Goal: Task Accomplishment & Management: Manage account settings

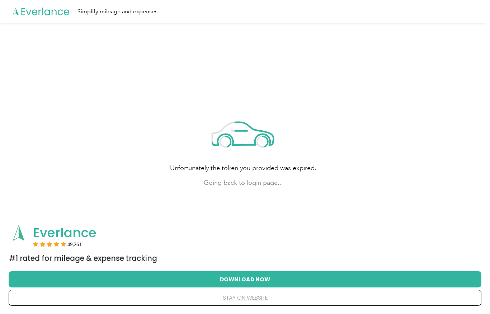
click at [241, 300] on button "stay on website" at bounding box center [245, 297] width 450 height 15
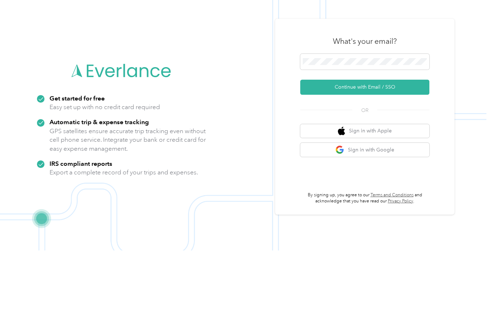
click at [358, 143] on button "Continue with Email / SSO" at bounding box center [364, 150] width 129 height 15
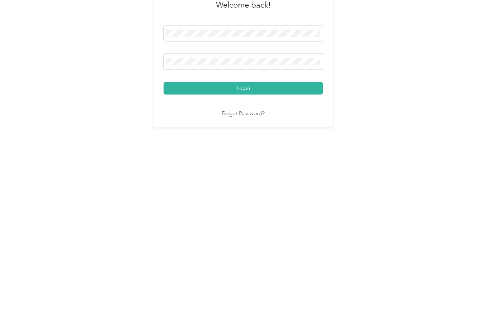
click at [207, 192] on button "Login" at bounding box center [243, 198] width 159 height 13
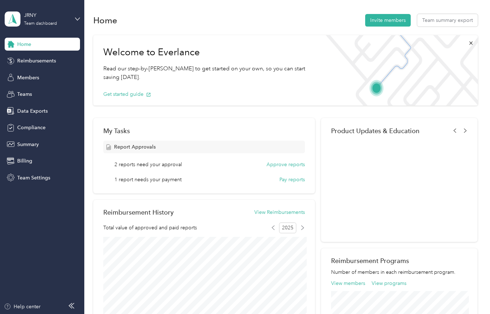
click at [30, 18] on div "JRNY" at bounding box center [46, 15] width 45 height 8
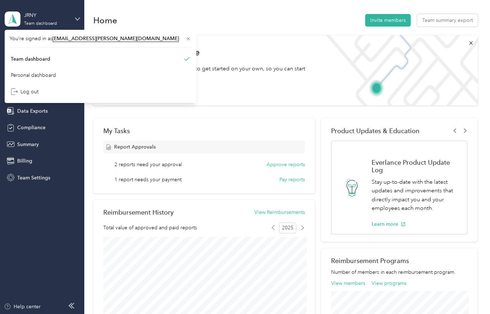
click at [34, 19] on div "JRNY" at bounding box center [46, 15] width 45 height 8
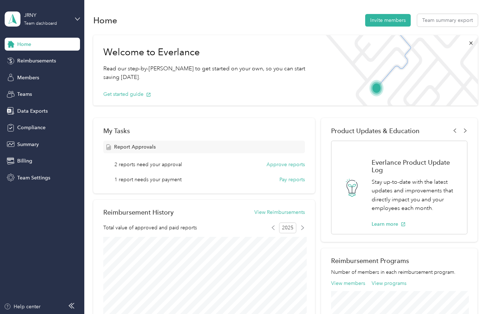
click at [136, 166] on span "2 reports need your approval" at bounding box center [148, 165] width 67 height 8
click at [280, 164] on button "Approve reports" at bounding box center [286, 165] width 38 height 8
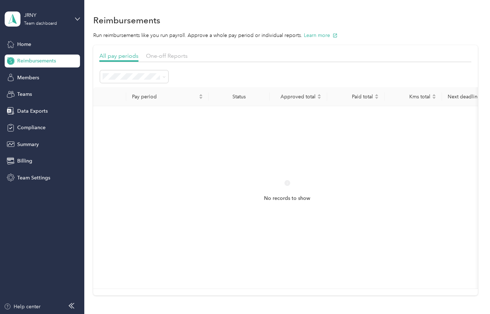
click at [163, 60] on div "One-off Reports" at bounding box center [167, 56] width 42 height 9
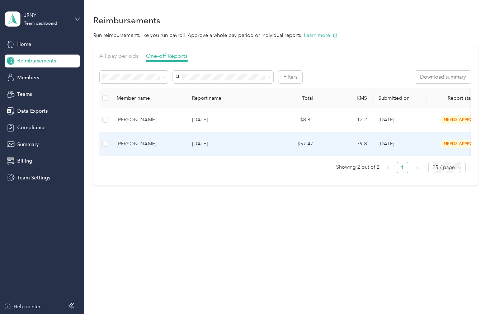
click at [134, 145] on div "[PERSON_NAME]" at bounding box center [149, 144] width 64 height 8
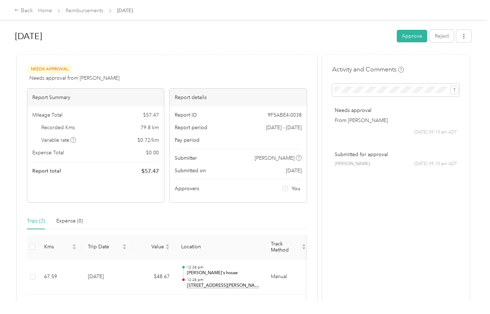
click at [410, 38] on button "Approve" at bounding box center [412, 36] width 31 height 13
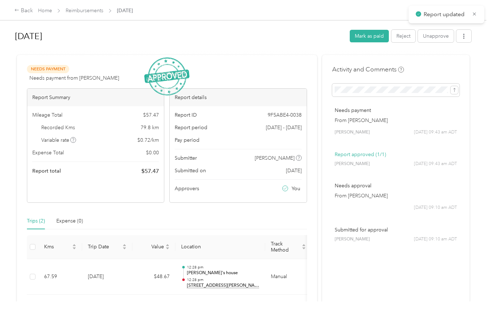
click at [465, 38] on icon "button" at bounding box center [463, 36] width 1 height 5
click at [439, 65] on span "Download" at bounding box center [447, 63] width 24 height 8
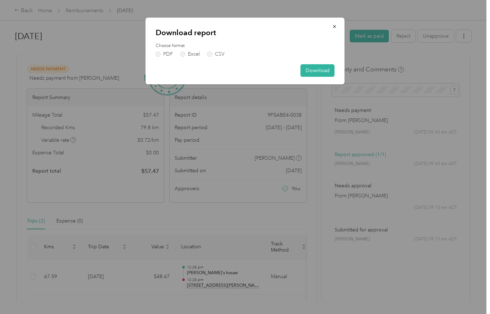
click at [160, 56] on label "PDF" at bounding box center [164, 54] width 17 height 5
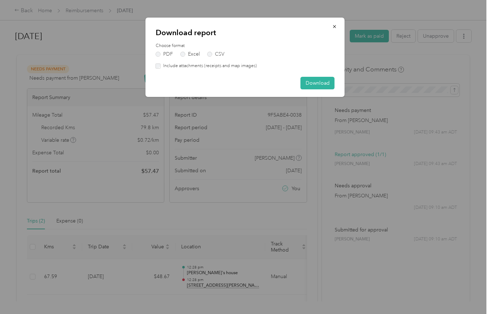
click at [318, 81] on button "Download" at bounding box center [318, 83] width 34 height 13
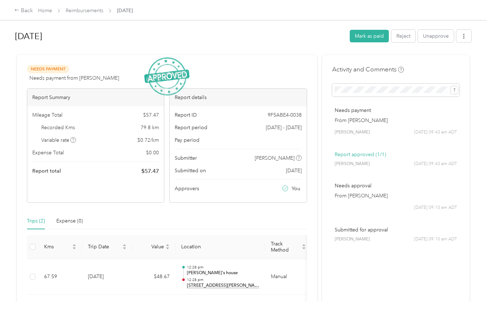
click at [44, 10] on link "Home" at bounding box center [45, 11] width 14 height 6
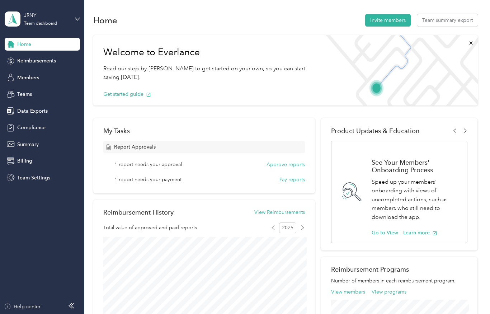
click at [279, 163] on button "Approve reports" at bounding box center [286, 165] width 38 height 8
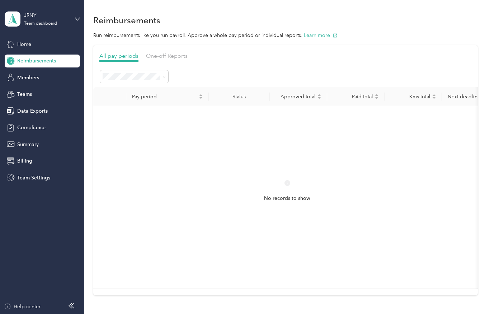
click at [162, 55] on span "One-off Reports" at bounding box center [167, 55] width 42 height 7
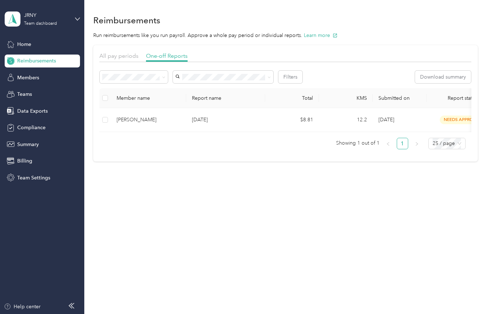
click at [201, 122] on p "[DATE]" at bounding box center [225, 120] width 67 height 8
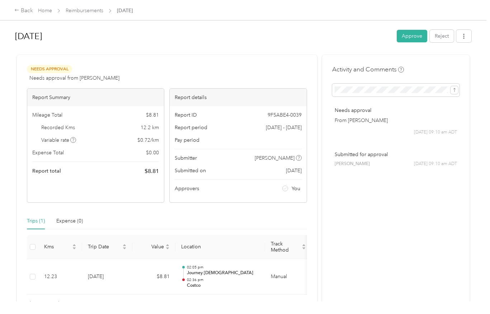
click at [416, 42] on button "Approve" at bounding box center [412, 36] width 31 height 13
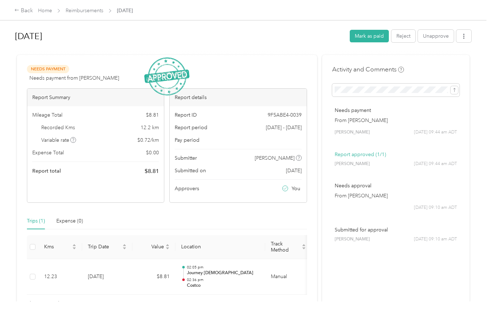
click at [467, 39] on span "button" at bounding box center [464, 36] width 5 height 6
click at [440, 64] on span "Download" at bounding box center [447, 63] width 24 height 8
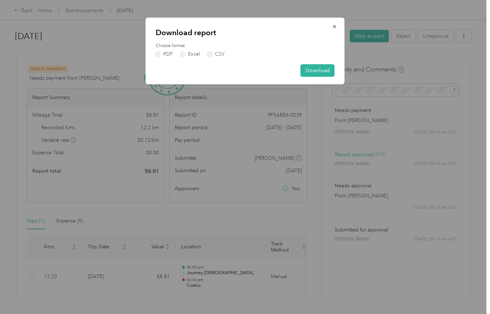
click at [156, 57] on div "Download report Choose format PDF Excel CSV Download" at bounding box center [245, 51] width 199 height 67
click at [158, 54] on label "PDF" at bounding box center [164, 54] width 17 height 5
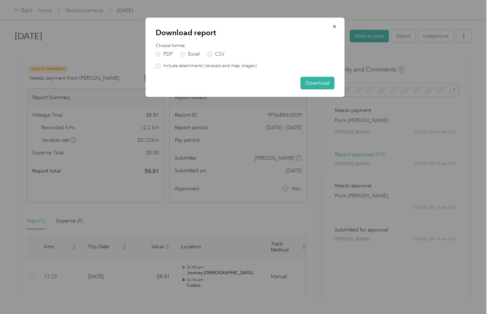
click at [315, 82] on button "Download" at bounding box center [318, 83] width 34 height 13
